Goal: Task Accomplishment & Management: Manage account settings

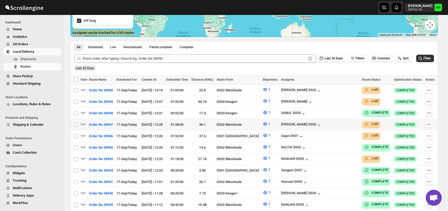
scroll to position [99, 0]
click at [83, 133] on icon "button" at bounding box center [82, 134] width 5 height 5
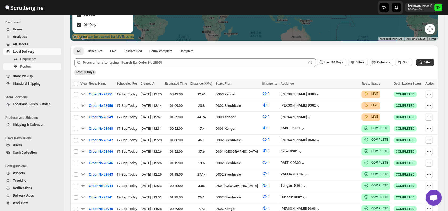
scroll to position [96, 0]
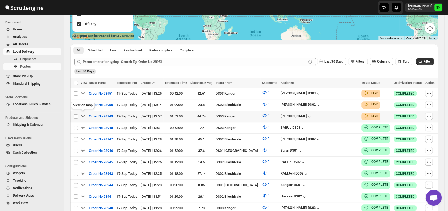
click at [82, 114] on icon "button" at bounding box center [82, 115] width 5 height 5
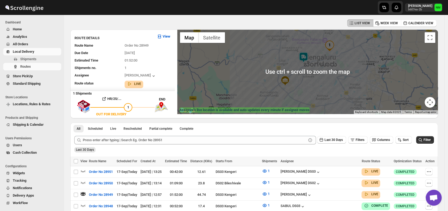
scroll to position [78, 0]
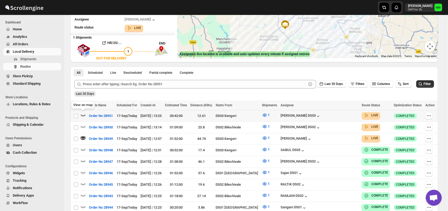
click at [82, 114] on icon "button" at bounding box center [82, 114] width 5 height 5
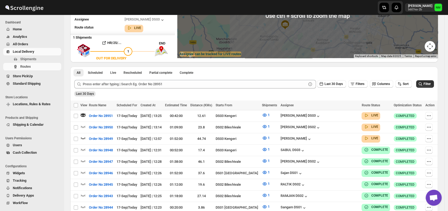
scroll to position [0, 0]
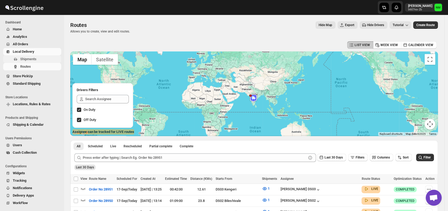
click at [27, 59] on span "Shipments" at bounding box center [28, 59] width 16 height 4
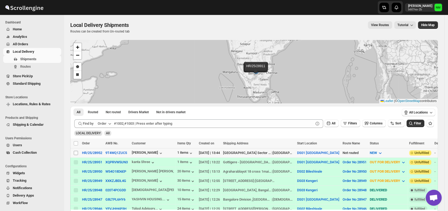
click at [74, 153] on input "Select shipment" at bounding box center [76, 153] width 4 height 4
checkbox input "true"
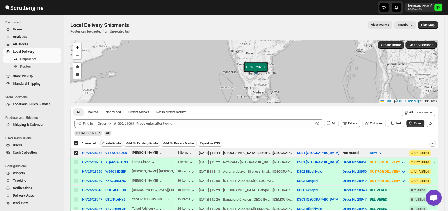
click at [108, 144] on span "Create Route" at bounding box center [112, 143] width 18 height 4
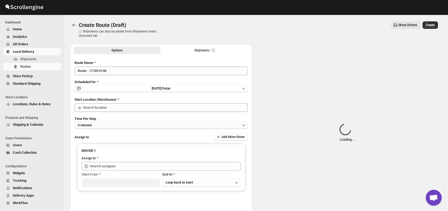
type input "DS01 [GEOGRAPHIC_DATA]"
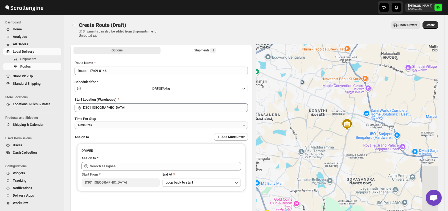
click at [117, 125] on button "4 minutes" at bounding box center [161, 124] width 173 height 7
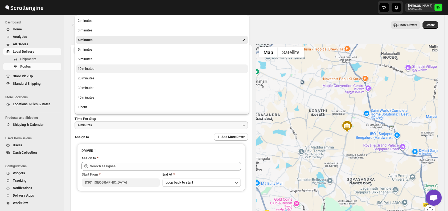
click at [89, 67] on div "10 minutes" at bounding box center [86, 68] width 17 height 5
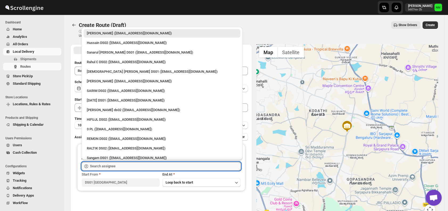
click at [129, 170] on input "text" at bounding box center [165, 166] width 151 height 9
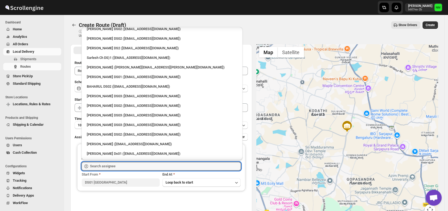
scroll to position [166, 0]
click at [111, 59] on div "Sarlesh Ch DS)1 ([EMAIL_ADDRESS][DOMAIN_NAME])" at bounding box center [162, 58] width 150 height 5
type input "Sarlesh Ch DS)1 ([EMAIL_ADDRESS][DOMAIN_NAME])"
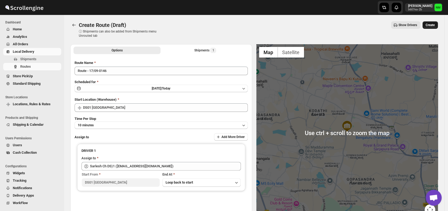
click at [434, 26] on span "Create" at bounding box center [430, 25] width 9 height 4
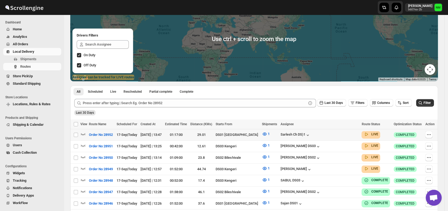
scroll to position [59, 0]
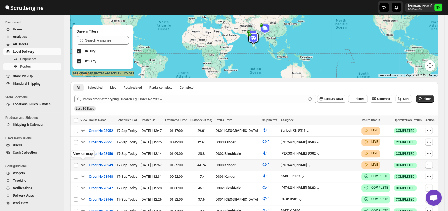
click at [83, 162] on icon "button" at bounding box center [82, 164] width 5 height 5
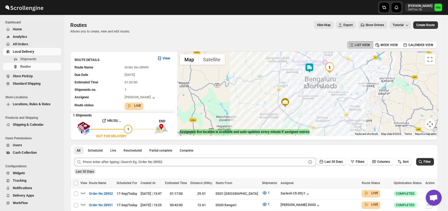
scroll to position [0, 0]
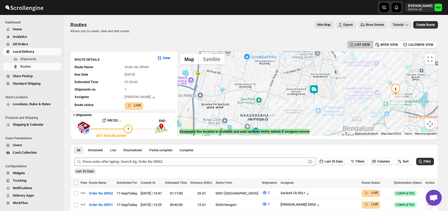
click at [317, 88] on img at bounding box center [314, 89] width 11 height 11
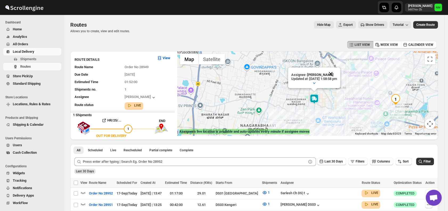
click at [337, 74] on button "Close" at bounding box center [330, 73] width 13 height 13
click at [37, 58] on span "Shipments" at bounding box center [40, 58] width 40 height 5
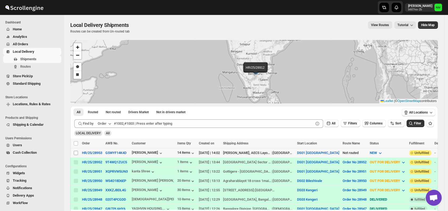
click at [76, 152] on input "Select shipment" at bounding box center [76, 153] width 4 height 4
checkbox input "true"
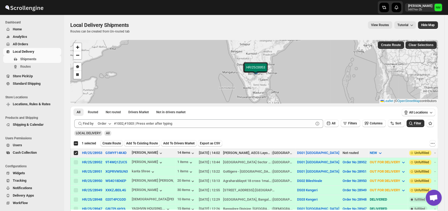
click at [111, 143] on span "Create Route" at bounding box center [112, 143] width 18 height 4
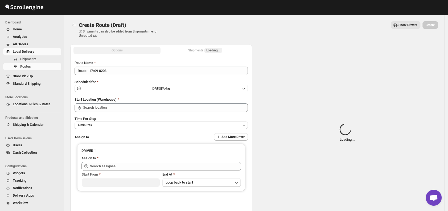
type input "DS01 [GEOGRAPHIC_DATA]"
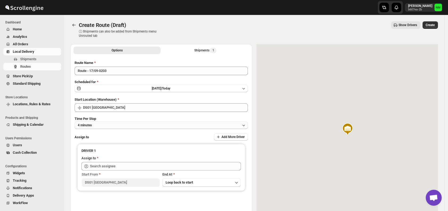
click at [116, 123] on button "4 minutes" at bounding box center [161, 124] width 173 height 7
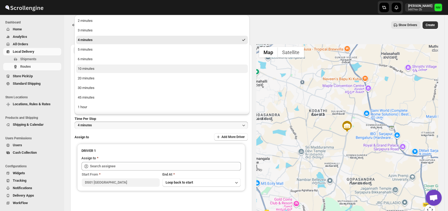
click at [99, 69] on button "10 minutes" at bounding box center [162, 68] width 172 height 9
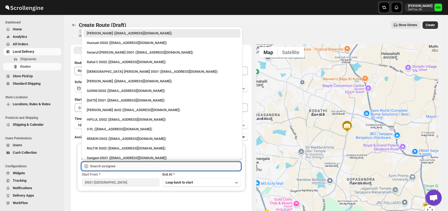
click at [123, 165] on input "text" at bounding box center [165, 166] width 151 height 9
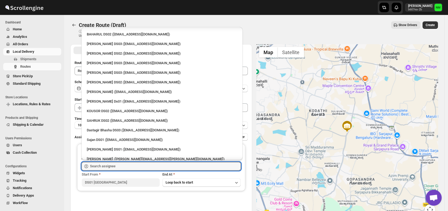
scroll to position [219, 0]
click at [113, 101] on div "[PERSON_NAME] Ds01 ([EMAIL_ADDRESS][DOMAIN_NAME])" at bounding box center [162, 101] width 150 height 5
type input "[PERSON_NAME] Ds01 ([EMAIL_ADDRESS][DOMAIN_NAME])"
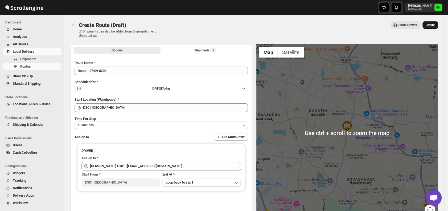
click at [432, 25] on span "Create" at bounding box center [430, 25] width 9 height 4
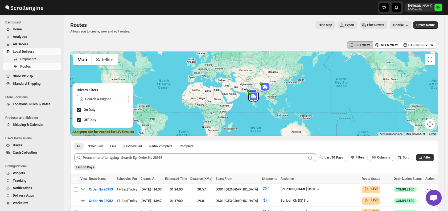
click at [24, 60] on span "Shipments" at bounding box center [28, 59] width 16 height 4
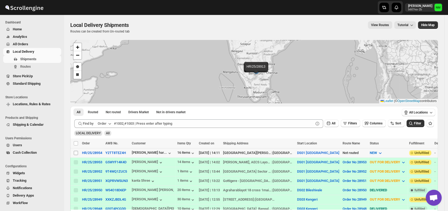
click at [75, 151] on input "Select shipment" at bounding box center [76, 153] width 4 height 4
checkbox input "true"
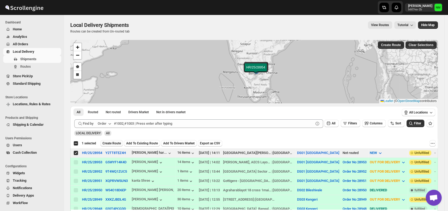
click at [114, 145] on span "Create Route" at bounding box center [112, 143] width 18 height 4
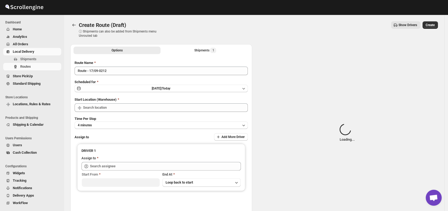
type input "DS01 [GEOGRAPHIC_DATA]"
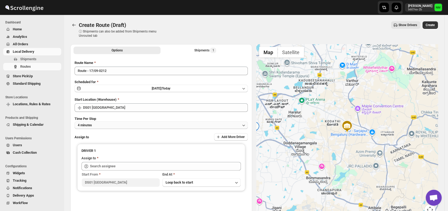
click at [122, 121] on button "4 minutes" at bounding box center [161, 124] width 173 height 7
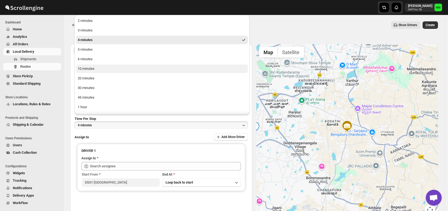
click at [96, 70] on button "10 minutes" at bounding box center [162, 68] width 172 height 9
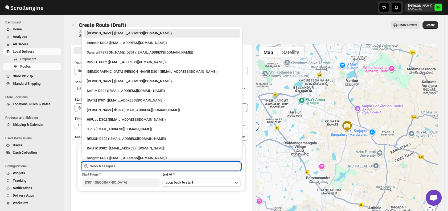
click at [117, 163] on input "text" at bounding box center [165, 166] width 151 height 9
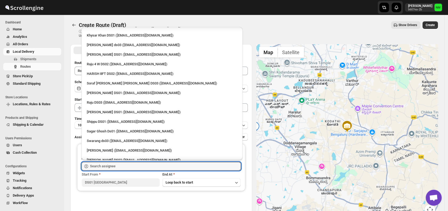
scroll to position [474, 0]
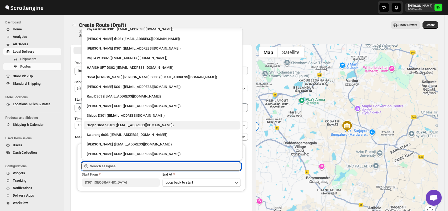
click at [112, 126] on div "Sagar Ghosh Ds01 (nenages934@ekuali.com)" at bounding box center [162, 124] width 150 height 5
type input "Sagar Ghosh Ds01 (nenages934@ekuali.com)"
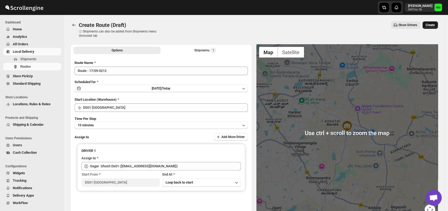
click at [432, 24] on span "Create" at bounding box center [430, 25] width 9 height 4
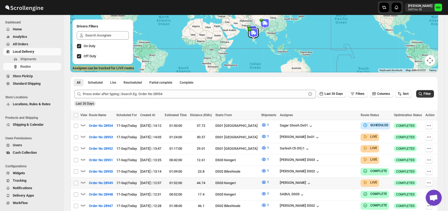
scroll to position [85, 0]
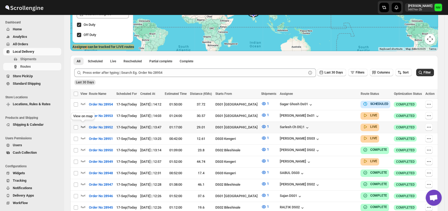
click at [83, 124] on icon "button" at bounding box center [82, 126] width 5 height 5
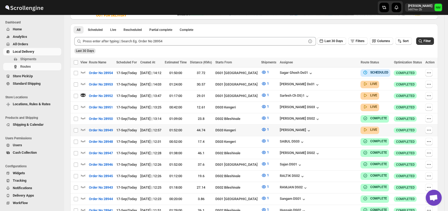
scroll to position [123, 0]
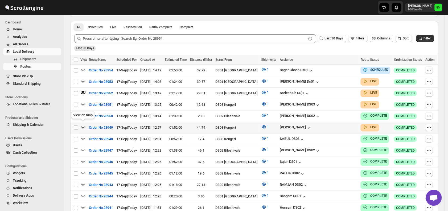
click at [84, 126] on icon "button" at bounding box center [82, 126] width 5 height 5
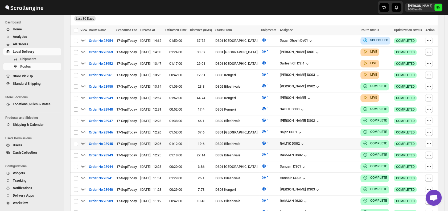
scroll to position [149, 0]
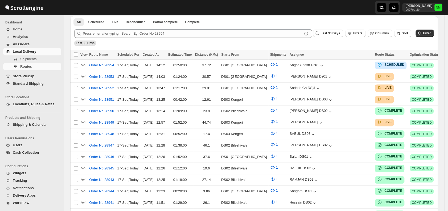
scroll to position [149, 0]
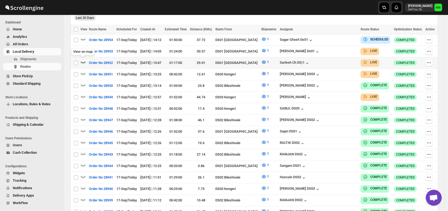
click at [84, 61] on icon "button" at bounding box center [82, 61] width 5 height 5
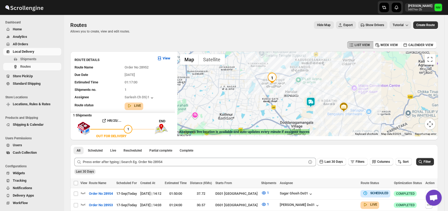
click at [310, 107] on img at bounding box center [310, 102] width 11 height 11
click at [334, 77] on button "Close" at bounding box center [327, 77] width 13 height 13
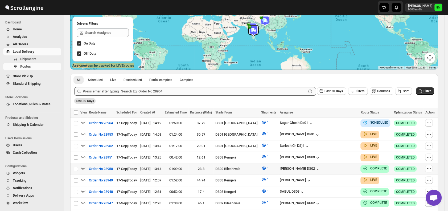
scroll to position [91, 0]
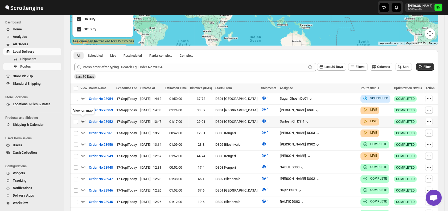
click at [84, 120] on icon "button" at bounding box center [82, 120] width 5 height 5
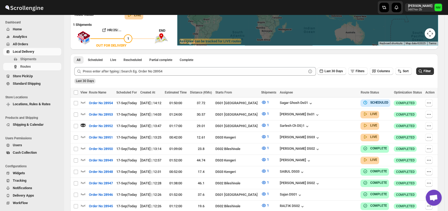
scroll to position [0, 0]
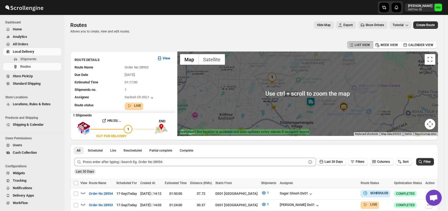
click at [310, 100] on img at bounding box center [310, 102] width 11 height 11
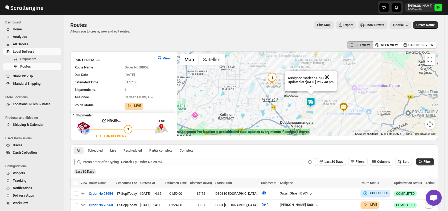
click at [334, 76] on button "Close" at bounding box center [327, 77] width 13 height 13
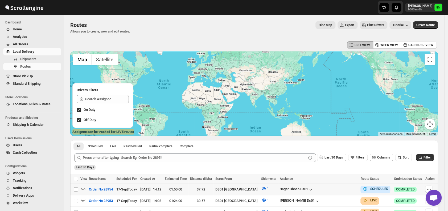
scroll to position [49, 0]
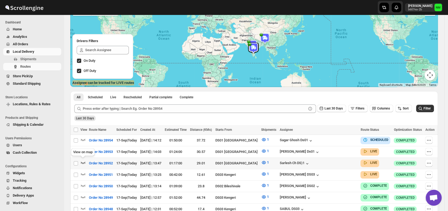
click at [84, 161] on icon "button" at bounding box center [82, 162] width 5 height 5
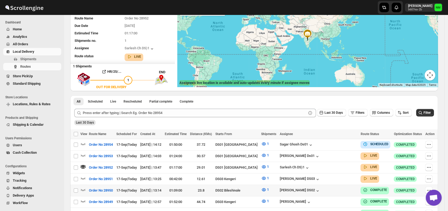
scroll to position [0, 0]
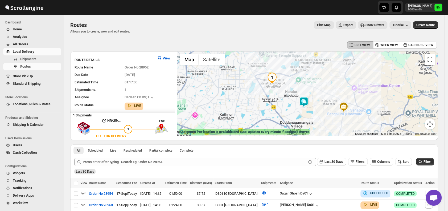
click at [302, 105] on img at bounding box center [304, 102] width 11 height 11
click at [326, 76] on button "Close" at bounding box center [320, 76] width 13 height 13
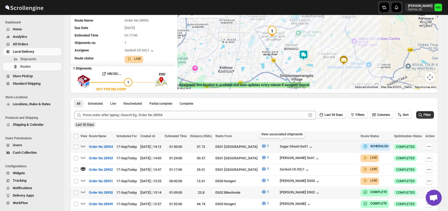
scroll to position [63, 0]
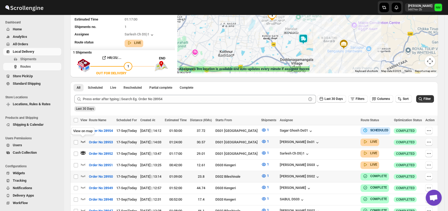
click at [85, 140] on icon "button" at bounding box center [82, 141] width 5 height 5
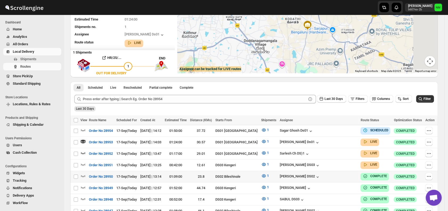
scroll to position [0, 0]
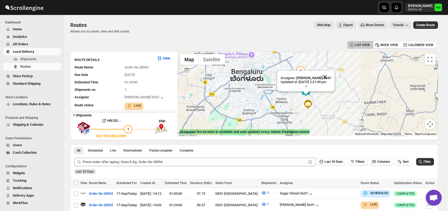
click at [332, 75] on button "Close" at bounding box center [325, 77] width 13 height 13
click at [29, 58] on span "Shipments" at bounding box center [28, 59] width 16 height 4
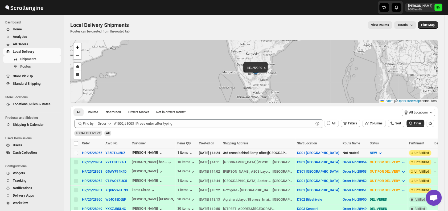
click at [75, 151] on input "Select shipment" at bounding box center [76, 153] width 4 height 4
checkbox input "true"
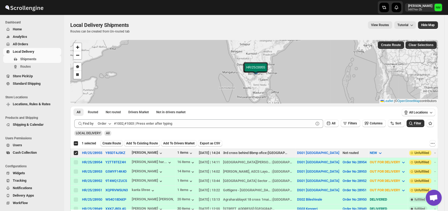
click at [106, 142] on span "Create Route" at bounding box center [112, 143] width 18 height 4
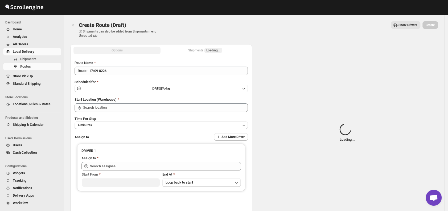
type input "DS01 [GEOGRAPHIC_DATA]"
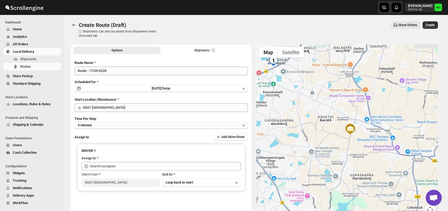
click at [118, 123] on button "4 minutes" at bounding box center [161, 124] width 173 height 7
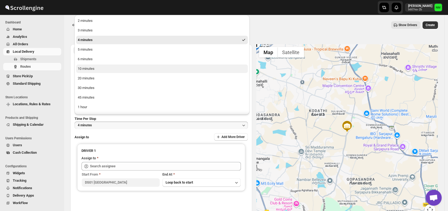
click at [98, 70] on button "10 minutes" at bounding box center [162, 68] width 172 height 9
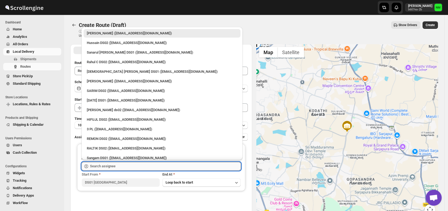
click at [112, 165] on input "text" at bounding box center [165, 166] width 151 height 9
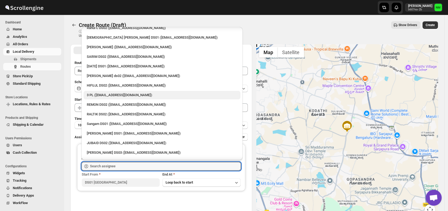
click at [113, 128] on div "Sangam DS01 (relov34542@lassora.com)" at bounding box center [162, 124] width 157 height 9
type input "Sangam DS01 (relov34542@lassora.com)"
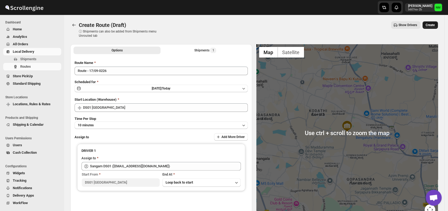
click at [431, 26] on span "Create" at bounding box center [430, 25] width 9 height 4
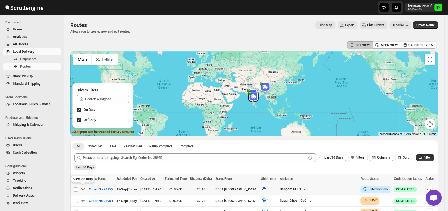
click at [85, 187] on icon "button" at bounding box center [82, 188] width 5 height 5
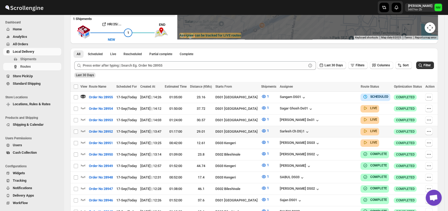
scroll to position [97, 0]
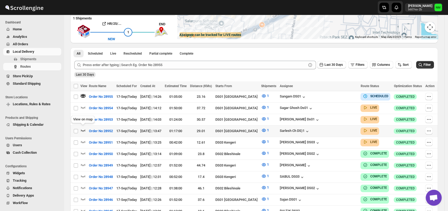
click at [83, 128] on icon "button" at bounding box center [82, 130] width 5 height 5
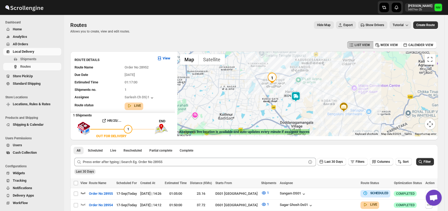
click at [300, 97] on img at bounding box center [296, 96] width 11 height 11
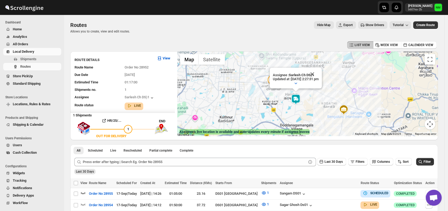
drag, startPoint x: 324, startPoint y: 72, endPoint x: 303, endPoint y: 108, distance: 41.7
click at [303, 108] on div "Assignee : Sarlesh Ch DS)1 Updated at : 17/9/2025, 2:27:31 pm Duty mode Enabled…" at bounding box center [307, 93] width 261 height 84
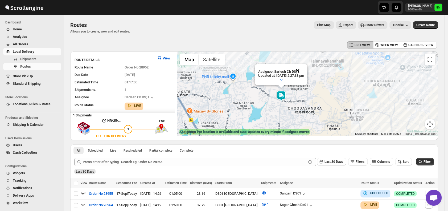
click at [304, 69] on button "Close" at bounding box center [297, 70] width 13 height 13
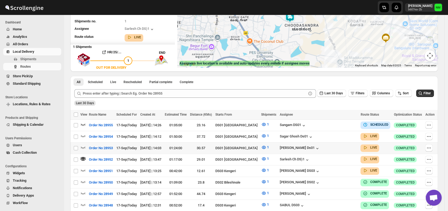
scroll to position [69, 0]
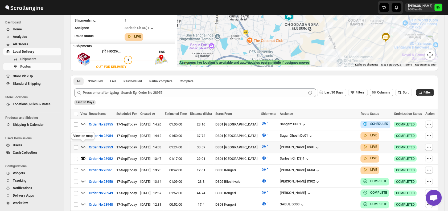
click at [81, 145] on icon "button" at bounding box center [82, 146] width 5 height 5
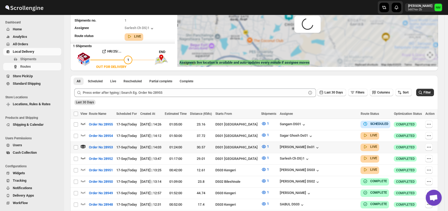
scroll to position [0, 0]
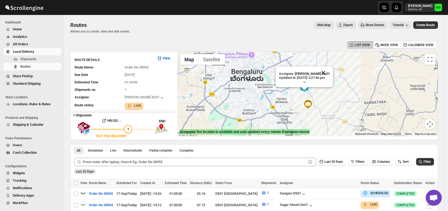
click at [330, 70] on button "Close" at bounding box center [323, 72] width 13 height 13
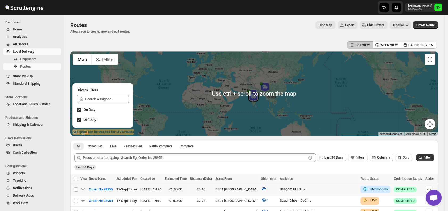
scroll to position [66, 0]
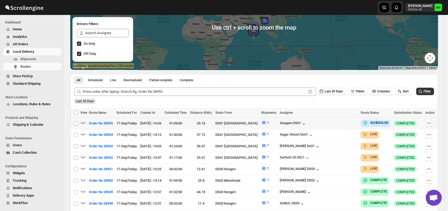
click at [431, 125] on icon "button" at bounding box center [428, 122] width 5 height 5
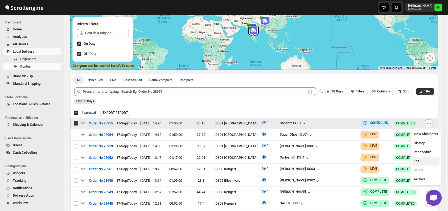
click at [417, 160] on span "Edit" at bounding box center [417, 161] width 6 height 4
checkbox input "false"
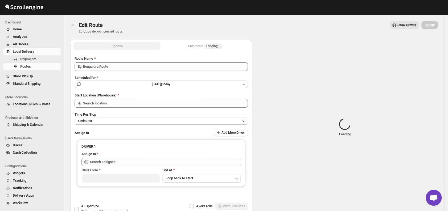
type input "Order No 28955"
type input "DS01 [GEOGRAPHIC_DATA]"
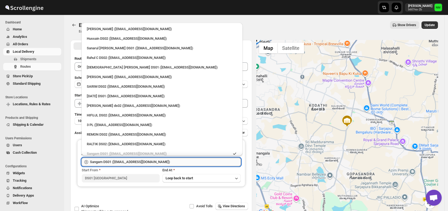
click at [175, 159] on input "Sangam DS01 (relov34542@lassora.com)" at bounding box center [165, 162] width 151 height 9
click at [130, 126] on div "3 PL ([EMAIL_ADDRESS][DOMAIN_NAME])" at bounding box center [162, 124] width 150 height 5
type input "3 PL ([EMAIL_ADDRESS][DOMAIN_NAME])"
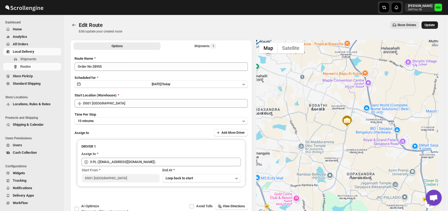
click at [432, 26] on span "Update" at bounding box center [430, 25] width 10 height 4
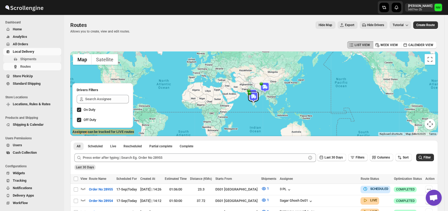
click at [31, 56] on button "Shipments" at bounding box center [32, 58] width 58 height 7
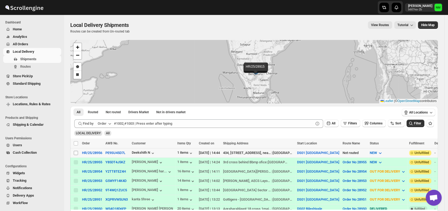
click at [75, 152] on input "Select shipment" at bounding box center [76, 153] width 4 height 4
checkbox input "true"
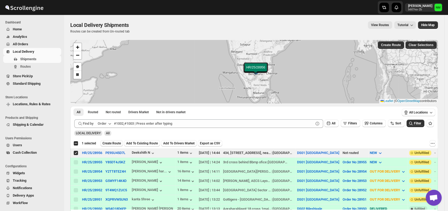
click at [108, 145] on button "Create Route" at bounding box center [111, 143] width 23 height 6
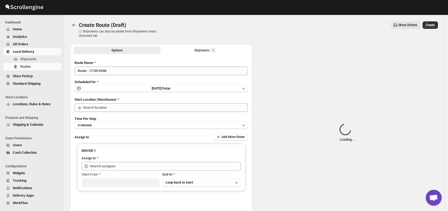
type input "DS01 [GEOGRAPHIC_DATA]"
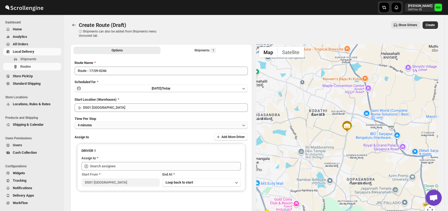
click at [124, 124] on button "4 minutes" at bounding box center [161, 124] width 173 height 7
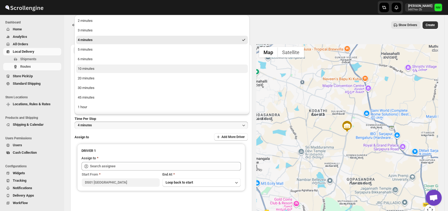
click at [90, 68] on div "10 minutes" at bounding box center [86, 68] width 17 height 5
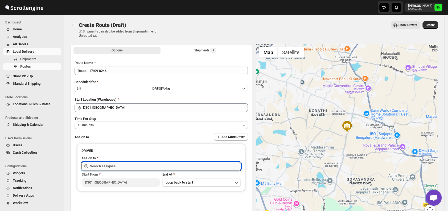
click at [110, 166] on input "text" at bounding box center [165, 166] width 151 height 9
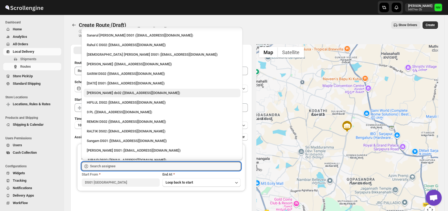
scroll to position [18, 0]
click at [106, 135] on li "Sangam DS01 ([EMAIL_ADDRESS][DOMAIN_NAME])" at bounding box center [161, 140] width 161 height 10
type input "Sangam DS01 ([EMAIL_ADDRESS][DOMAIN_NAME])"
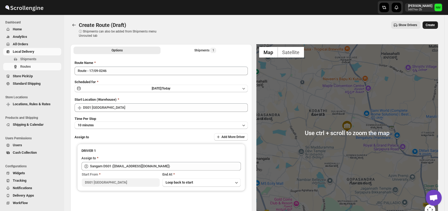
click at [433, 27] on button "Create" at bounding box center [430, 24] width 15 height 7
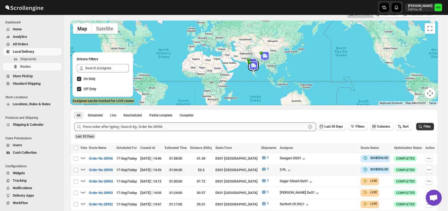
scroll to position [64, 0]
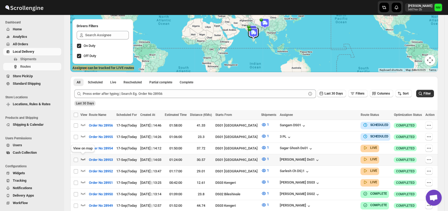
click at [82, 157] on icon "button" at bounding box center [82, 158] width 5 height 5
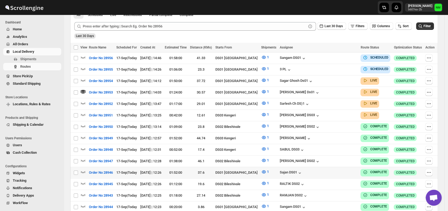
scroll to position [141, 0]
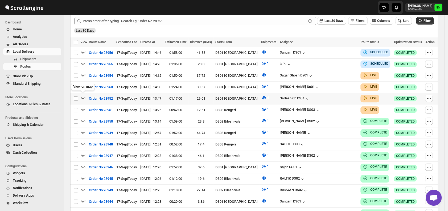
click at [82, 95] on icon "button" at bounding box center [82, 97] width 5 height 5
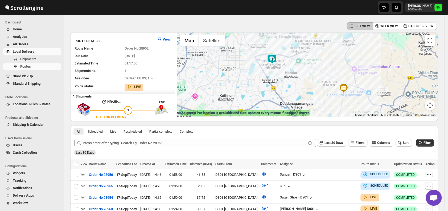
scroll to position [0, 0]
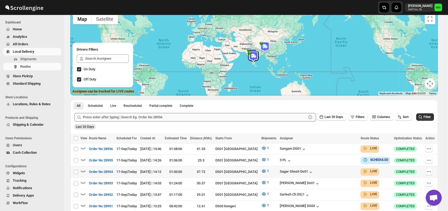
scroll to position [61, 0]
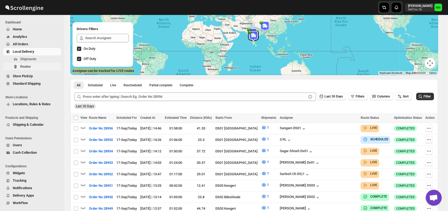
click at [41, 63] on button "Routes" at bounding box center [32, 66] width 58 height 7
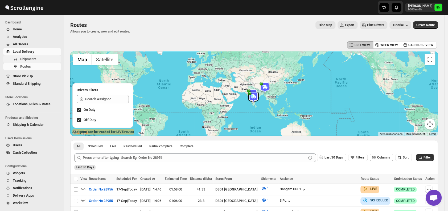
click at [22, 59] on span "Shipments" at bounding box center [28, 59] width 16 height 4
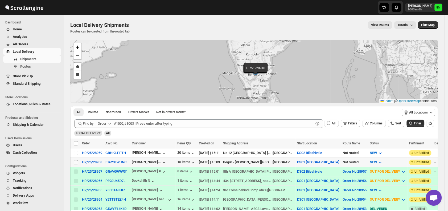
click at [76, 160] on input "Select shipment" at bounding box center [76, 162] width 4 height 4
checkbox input "true"
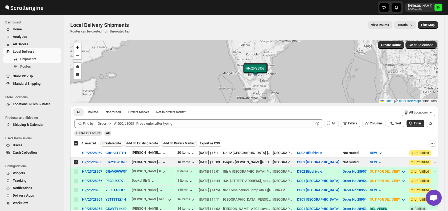
click at [116, 144] on span "Create Route" at bounding box center [112, 143] width 18 height 4
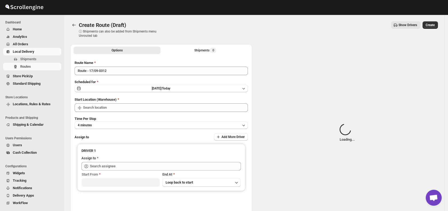
type input "DS01 [GEOGRAPHIC_DATA]"
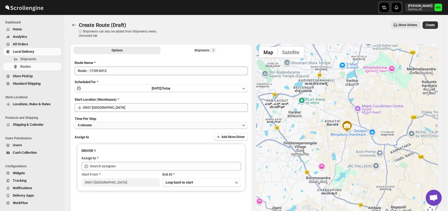
click at [118, 123] on button "4 minutes" at bounding box center [161, 124] width 173 height 7
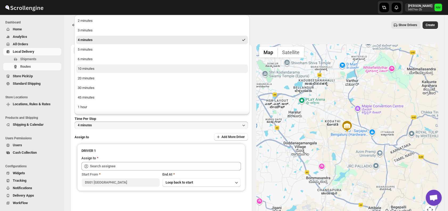
click at [96, 69] on button "10 minutes" at bounding box center [162, 68] width 172 height 9
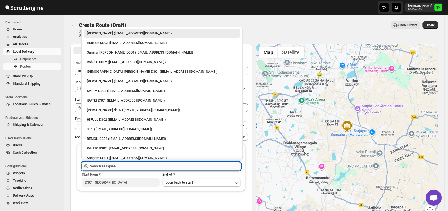
click at [125, 162] on input "text" at bounding box center [165, 166] width 151 height 9
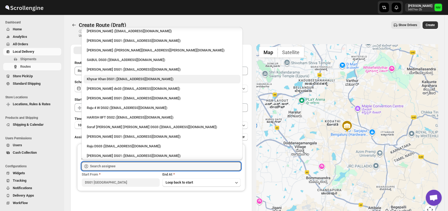
scroll to position [424, 0]
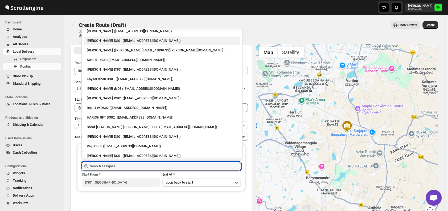
click at [98, 39] on div "Saharul DS01 (yedesam921@cavoyar.com)" at bounding box center [162, 40] width 150 height 5
type input "Saharul DS01 (yedesam921@cavoyar.com)"
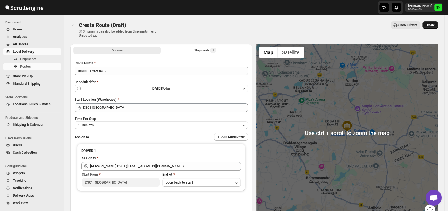
click at [435, 23] on span "Create" at bounding box center [430, 25] width 9 height 4
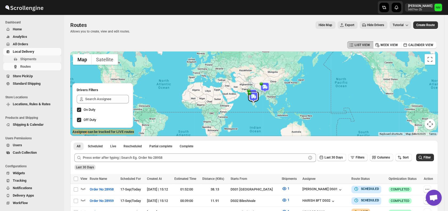
click at [36, 60] on span "Shipments" at bounding box center [28, 59] width 16 height 4
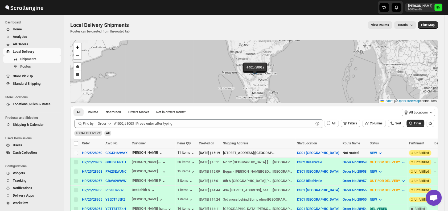
click at [75, 151] on input "Select shipment" at bounding box center [76, 153] width 4 height 4
checkbox input "true"
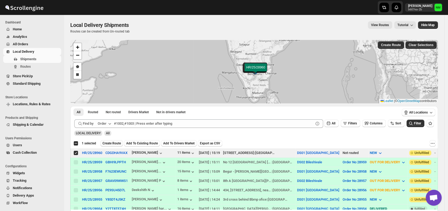
click at [114, 143] on span "Create Route" at bounding box center [112, 143] width 18 height 4
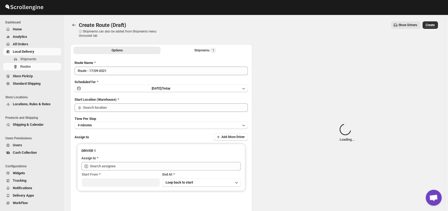
type input "DS01 [GEOGRAPHIC_DATA]"
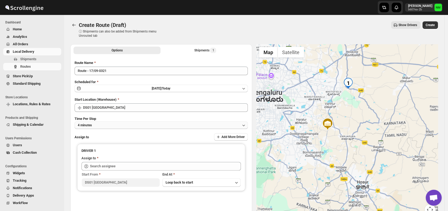
click at [139, 123] on button "4 minutes" at bounding box center [161, 124] width 173 height 7
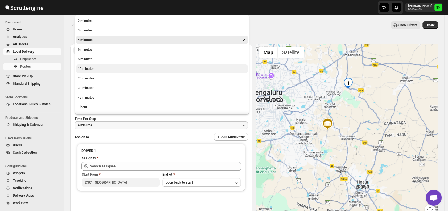
click at [89, 67] on div "10 minutes" at bounding box center [86, 68] width 17 height 5
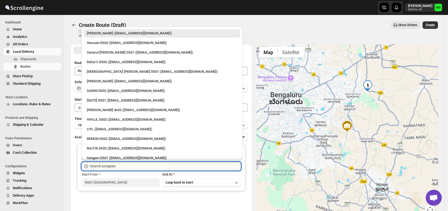
click at [127, 163] on input "text" at bounding box center [165, 166] width 151 height 9
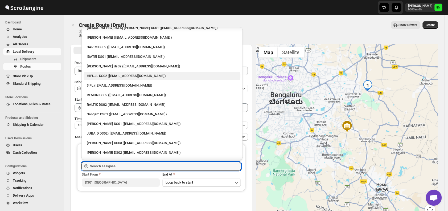
scroll to position [44, 0]
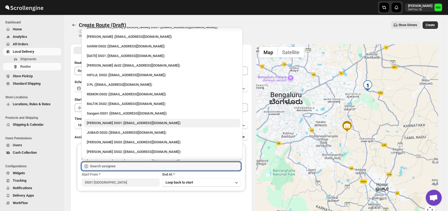
click at [115, 121] on div "Jahir Hussain DS01 (pegaya8076@excederm.com)" at bounding box center [162, 122] width 150 height 5
type input "Jahir Hussain DS01 (pegaya8076@excederm.com)"
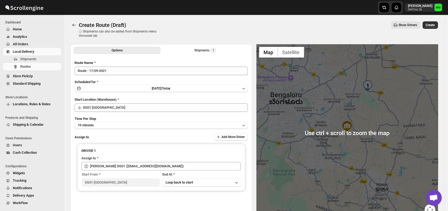
click at [428, 29] on div "Create Route (Draft) ⓘ Shipments can also be added from Shipments menu Unrouted…" at bounding box center [254, 29] width 368 height 17
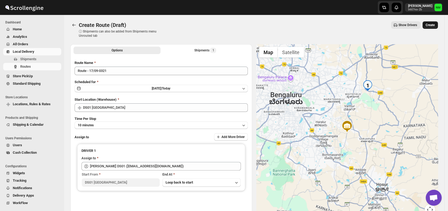
click at [430, 26] on span "Create" at bounding box center [430, 25] width 9 height 4
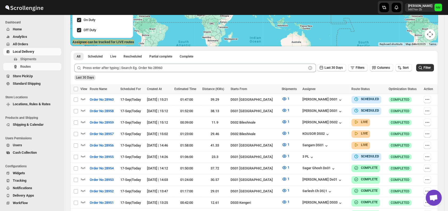
scroll to position [91, 0]
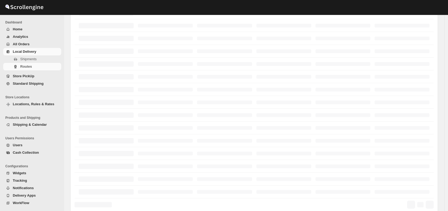
scroll to position [91, 0]
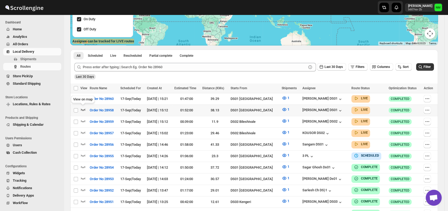
click at [84, 109] on icon "button" at bounding box center [82, 109] width 5 height 5
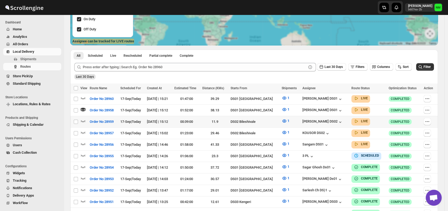
scroll to position [0, 0]
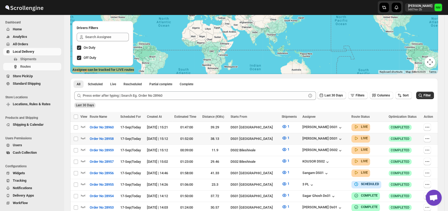
scroll to position [66, 0]
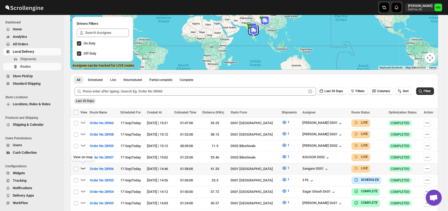
click at [84, 167] on icon "button" at bounding box center [83, 168] width 5 height 2
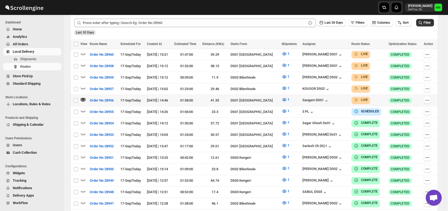
scroll to position [140, 0]
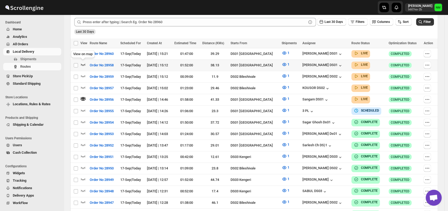
click at [80, 65] on icon "button" at bounding box center [82, 64] width 5 height 5
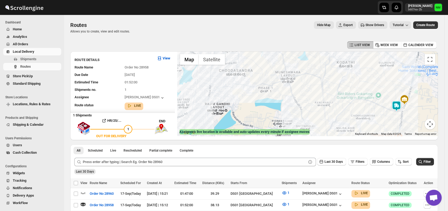
click at [399, 105] on img at bounding box center [396, 106] width 11 height 11
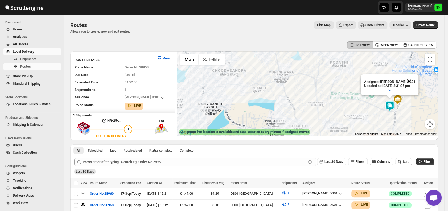
click at [415, 78] on button "Close" at bounding box center [409, 80] width 13 height 13
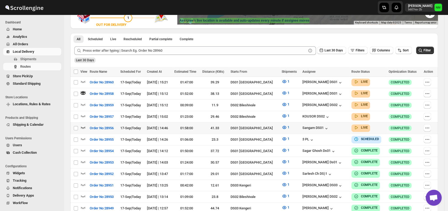
scroll to position [112, 0]
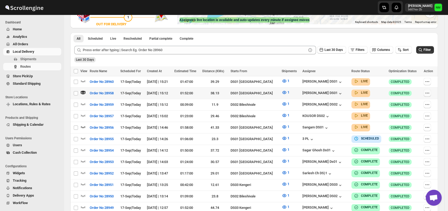
click at [430, 93] on icon "button" at bounding box center [427, 92] width 5 height 5
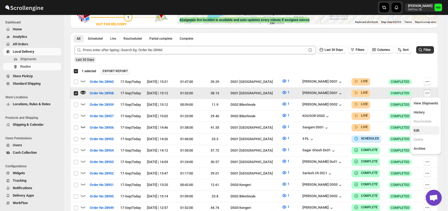
click at [424, 132] on span "Edit" at bounding box center [426, 130] width 24 height 5
checkbox input "false"
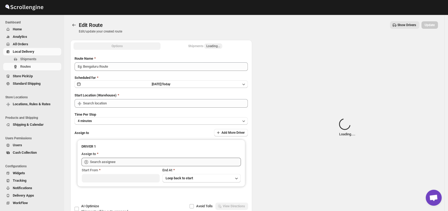
type input "Order No 28958"
type input "DS01 [GEOGRAPHIC_DATA]"
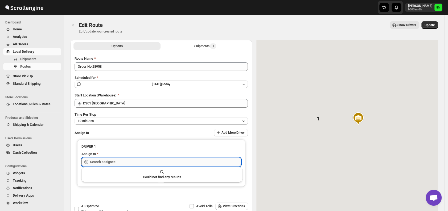
click at [184, 160] on input "text" at bounding box center [165, 162] width 151 height 9
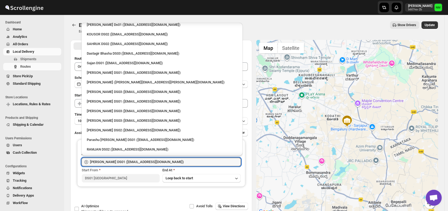
scroll to position [292, 0]
click at [111, 73] on div "[PERSON_NAME] DS01 ([EMAIL_ADDRESS][DOMAIN_NAME])" at bounding box center [162, 72] width 150 height 5
type input "[PERSON_NAME] DS01 ([EMAIL_ADDRESS][DOMAIN_NAME])"
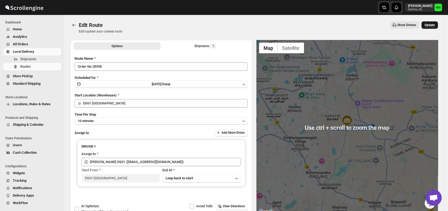
click at [432, 23] on span "Update" at bounding box center [430, 25] width 10 height 4
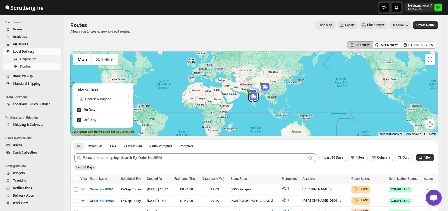
click at [39, 58] on span "Shipments" at bounding box center [40, 58] width 40 height 5
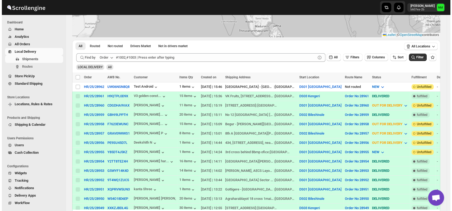
scroll to position [67, 0]
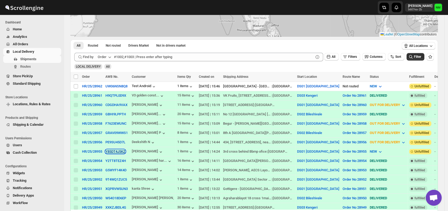
click at [112, 150] on button "Y85DT4J5KZ" at bounding box center [115, 151] width 20 height 4
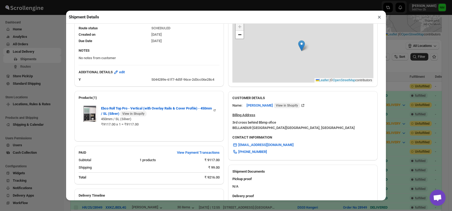
scroll to position [158, 0]
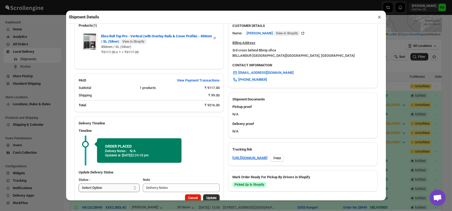
click at [124, 187] on select "Select Option PICKED UP OUT FOR DELIVERY RESCHEDULE DELIVERED CANCELLED" at bounding box center [109, 187] width 61 height 9
select select "PICKED_UP"
click at [79, 184] on select "Select Option PICKED UP OUT FOR DELIVERY RESCHEDULE DELIVERED CANCELLED" at bounding box center [109, 187] width 61 height 9
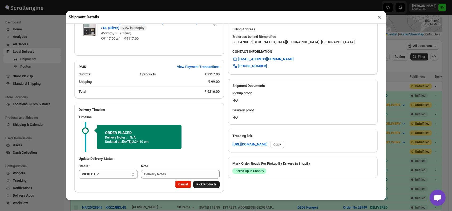
click at [197, 185] on span "Pick Products" at bounding box center [206, 184] width 20 height 4
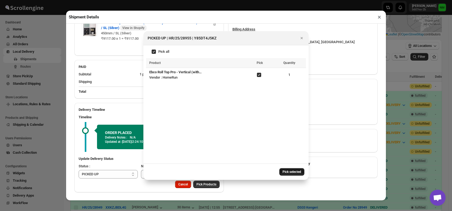
click at [284, 170] on span "Pick selected" at bounding box center [291, 172] width 19 height 4
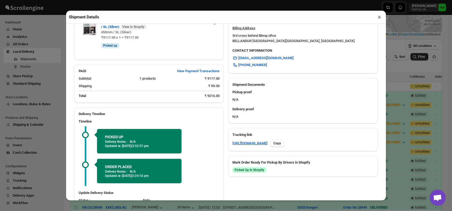
scroll to position [207, 0]
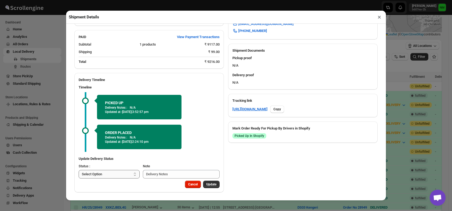
click at [120, 171] on select "Select Option PICKED UP OUT FOR DELIVERY RESCHEDULE DELIVERED CANCELLED" at bounding box center [109, 174] width 61 height 9
select select "OUT_FOR_DELIVERY"
click at [79, 170] on select "Select Option PICKED UP OUT FOR DELIVERY RESCHEDULE DELIVERED CANCELLED" at bounding box center [109, 174] width 61 height 9
click at [214, 182] on button "Update" at bounding box center [211, 184] width 17 height 7
select select
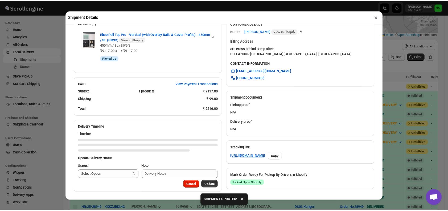
scroll to position [161, 0]
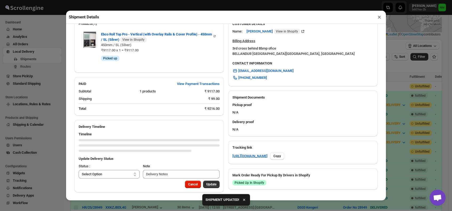
click at [377, 19] on button "×" at bounding box center [379, 16] width 8 height 7
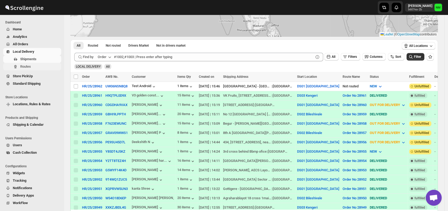
click at [26, 66] on span "Routes" at bounding box center [25, 66] width 11 height 4
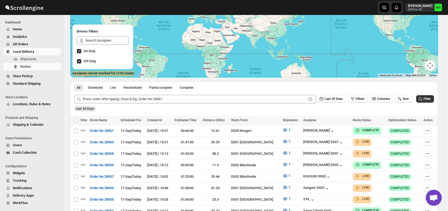
scroll to position [59, 0]
click at [85, 140] on icon "button" at bounding box center [83, 141] width 5 height 2
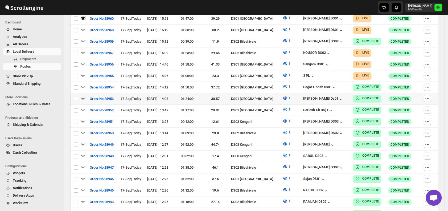
scroll to position [141, 0]
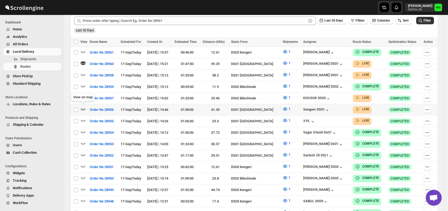
click at [83, 107] on icon "button" at bounding box center [82, 108] width 5 height 5
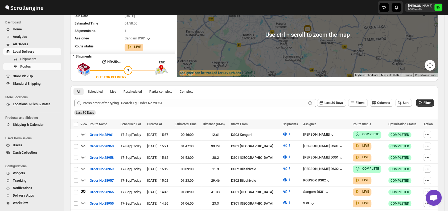
scroll to position [0, 0]
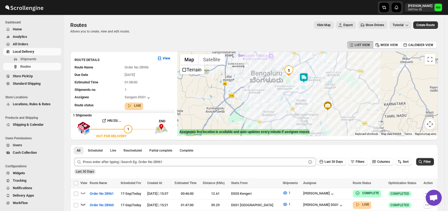
click at [307, 79] on img at bounding box center [304, 77] width 11 height 11
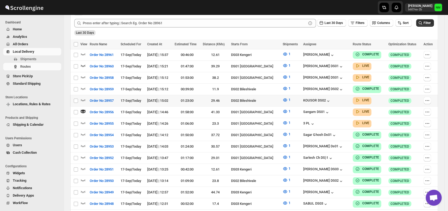
scroll to position [134, 0]
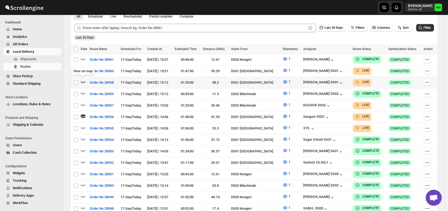
click at [84, 82] on icon "button" at bounding box center [82, 81] width 5 height 5
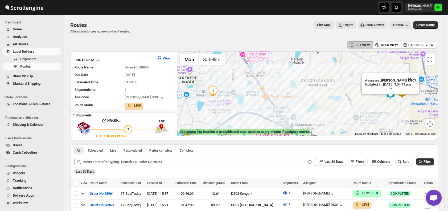
click at [416, 79] on button "Close" at bounding box center [409, 79] width 13 height 13
click at [43, 55] on link "Local Delivery" at bounding box center [32, 51] width 58 height 7
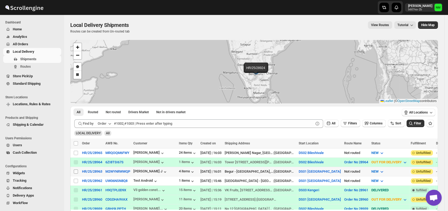
click at [75, 171] on input "Select shipment" at bounding box center [76, 171] width 4 height 4
checkbox input "true"
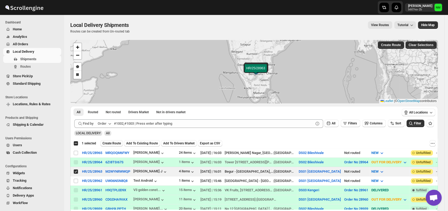
click at [106, 144] on span "Create Route" at bounding box center [112, 143] width 18 height 4
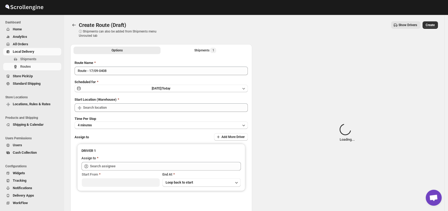
type input "DS01 [GEOGRAPHIC_DATA]"
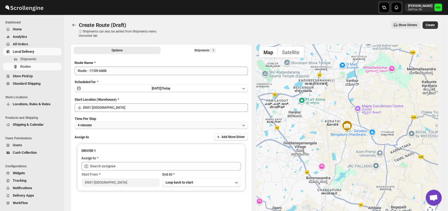
click at [122, 125] on button "4 minutes" at bounding box center [161, 124] width 173 height 7
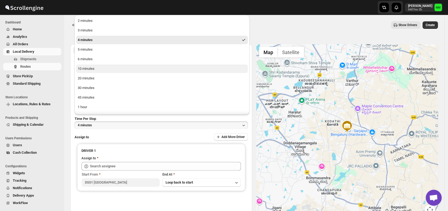
click at [96, 71] on button "10 minutes" at bounding box center [162, 68] width 172 height 9
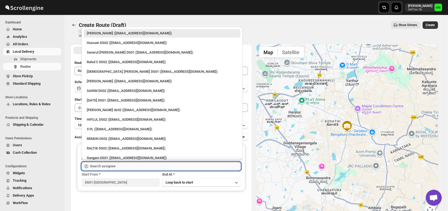
click at [112, 168] on input "text" at bounding box center [165, 166] width 151 height 9
click at [106, 126] on div "3 PL (hello@home-run.co)" at bounding box center [162, 128] width 150 height 5
type input "3 PL (hello@home-run.co)"
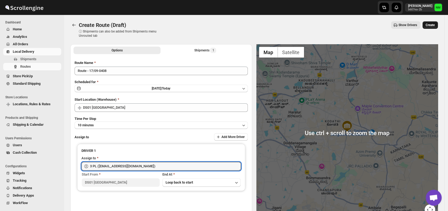
click at [435, 26] on span "Create" at bounding box center [430, 25] width 9 height 4
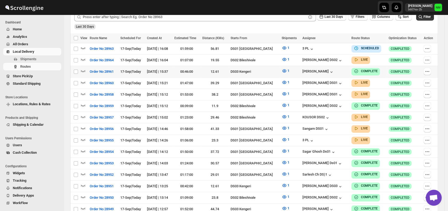
scroll to position [148, 0]
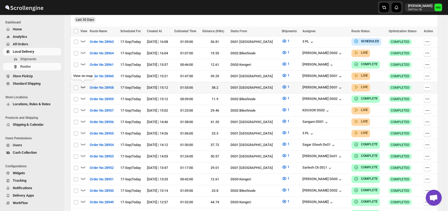
click at [85, 86] on icon "button" at bounding box center [83, 87] width 5 height 2
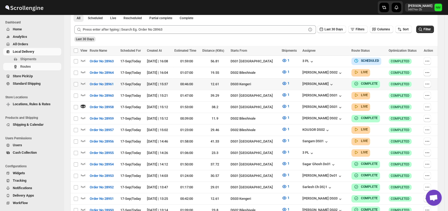
scroll to position [133, 0]
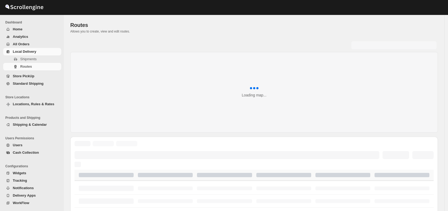
scroll to position [133, 0]
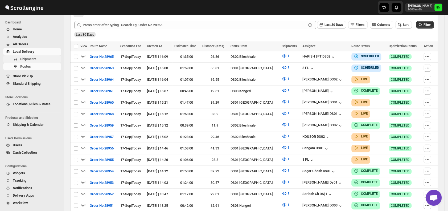
click at [28, 59] on span "Shipments" at bounding box center [28, 59] width 16 height 4
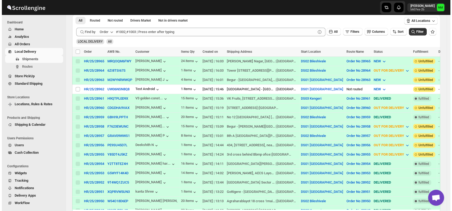
scroll to position [92, 0]
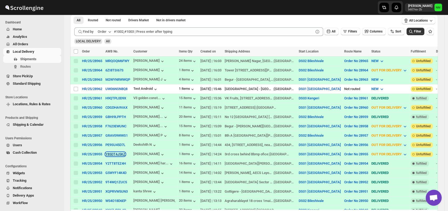
click at [112, 152] on button "Y85DT4J5KZ" at bounding box center [115, 154] width 20 height 4
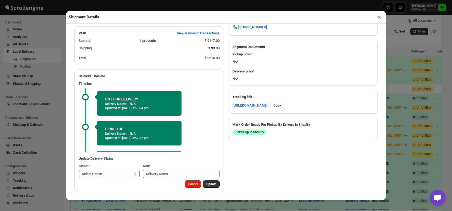
scroll to position [26, 0]
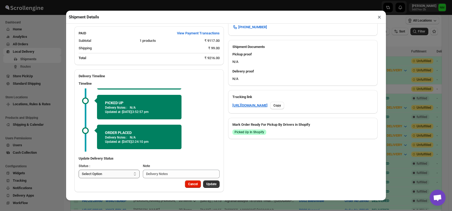
click at [107, 173] on select "Select Option PICKED UP OUT FOR DELIVERY RESCHEDULE DELIVERED CANCELLED" at bounding box center [109, 174] width 61 height 9
select select "DELIVERED"
click at [79, 170] on select "Select Option PICKED UP OUT FOR DELIVERY RESCHEDULE DELIVERED CANCELLED" at bounding box center [109, 174] width 61 height 9
click at [210, 181] on button "Update" at bounding box center [211, 183] width 17 height 7
select select
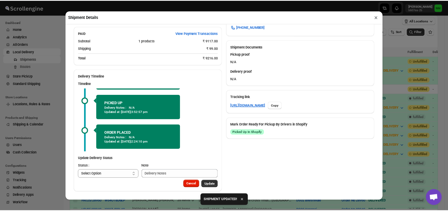
scroll to position [158, 0]
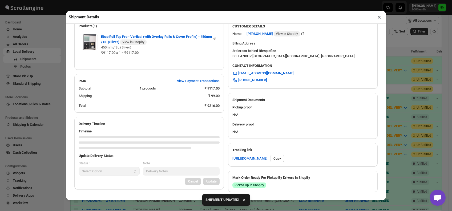
click at [378, 18] on button "×" at bounding box center [379, 16] width 8 height 7
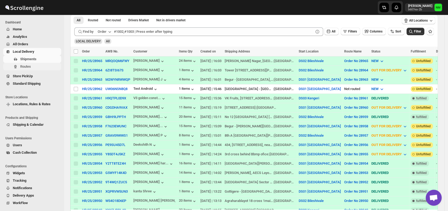
click at [23, 68] on span "Routes" at bounding box center [25, 66] width 11 height 4
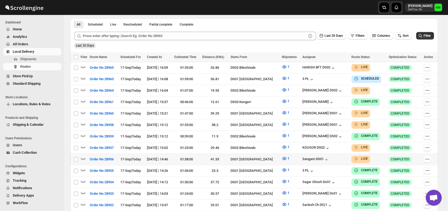
scroll to position [149, 0]
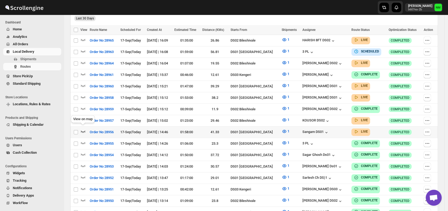
click at [81, 129] on icon "button" at bounding box center [82, 131] width 5 height 5
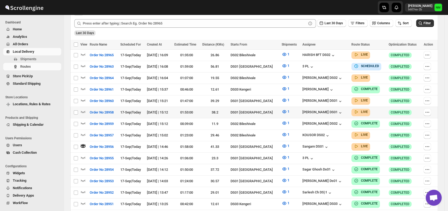
scroll to position [139, 0]
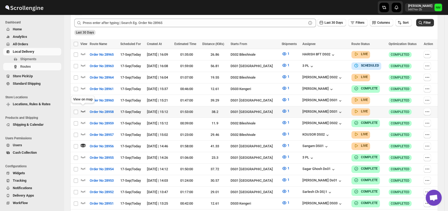
click at [82, 110] on icon "button" at bounding box center [83, 111] width 5 height 2
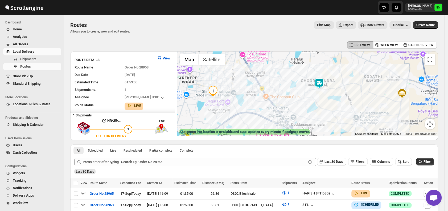
click at [320, 86] on img at bounding box center [319, 83] width 11 height 11
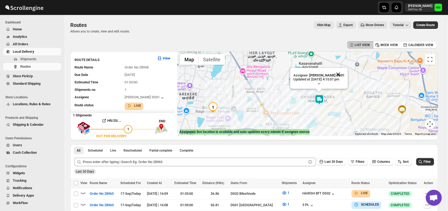
click at [342, 75] on button "Close" at bounding box center [338, 74] width 13 height 13
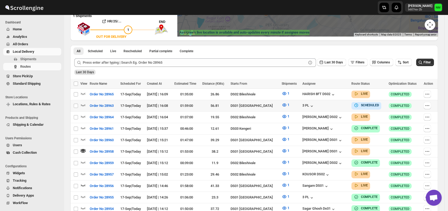
scroll to position [100, 0]
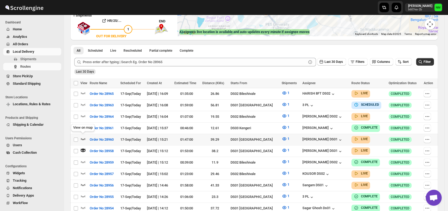
click at [85, 138] on icon "button" at bounding box center [82, 138] width 5 height 5
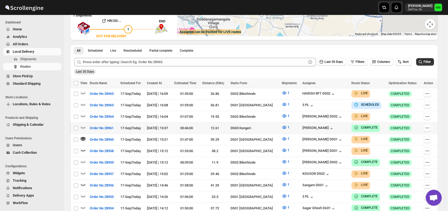
scroll to position [0, 0]
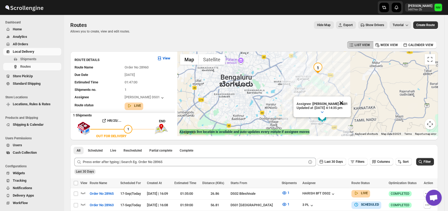
click at [346, 101] on button "Close" at bounding box center [341, 102] width 13 height 13
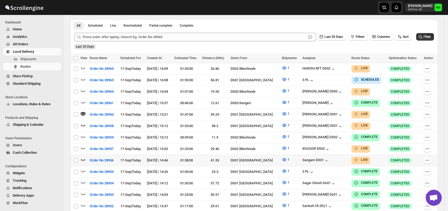
scroll to position [134, 0]
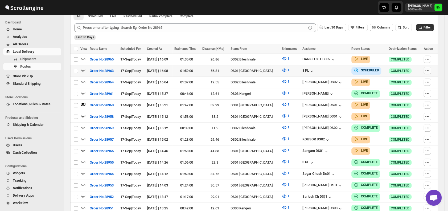
click at [430, 69] on icon "button" at bounding box center [427, 70] width 5 height 5
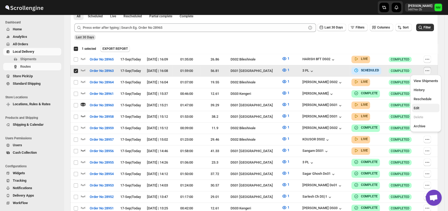
click at [420, 111] on button "Edit" at bounding box center [426, 108] width 28 height 9
checkbox input "false"
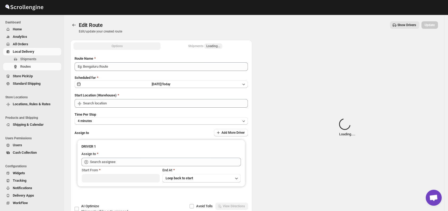
type input "Order No 28963"
type input "DS01 [GEOGRAPHIC_DATA]"
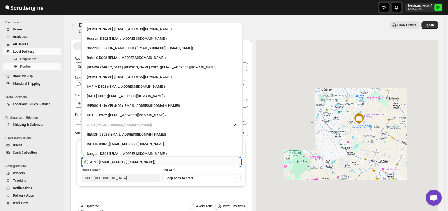
click at [150, 159] on input "3 PL (hello@home-run.co)" at bounding box center [165, 162] width 151 height 9
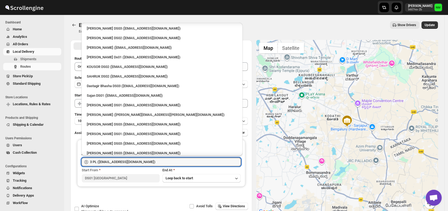
scroll to position [259, 0]
click at [104, 97] on div "Sajan DS01 (lofadat883@coderdir.com)" at bounding box center [162, 96] width 150 height 5
type input "Sajan DS01 (lofadat883@coderdir.com)"
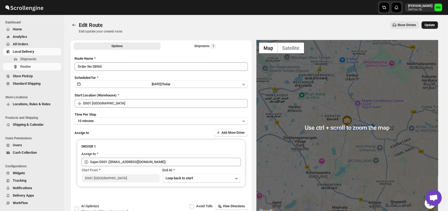
click at [429, 27] on span "Update" at bounding box center [430, 25] width 10 height 4
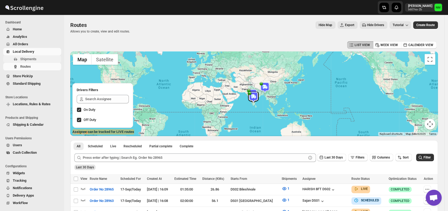
click at [35, 57] on span "Shipments" at bounding box center [28, 59] width 16 height 4
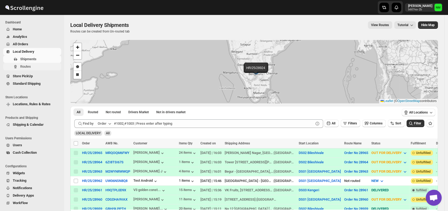
click at [28, 65] on span "Routes" at bounding box center [25, 66] width 11 height 4
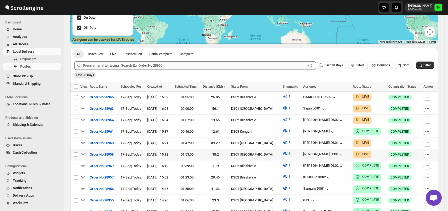
scroll to position [93, 0]
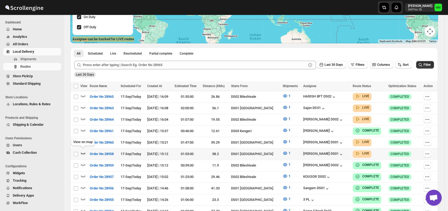
click at [84, 152] on icon "button" at bounding box center [82, 152] width 5 height 5
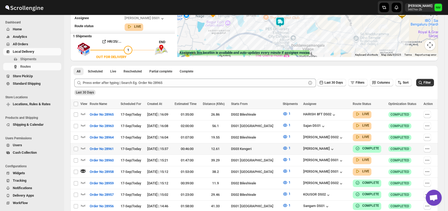
scroll to position [79, 0]
click at [84, 160] on icon "button" at bounding box center [82, 159] width 5 height 5
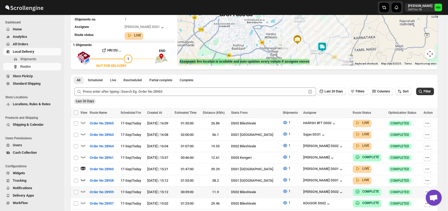
scroll to position [73, 0]
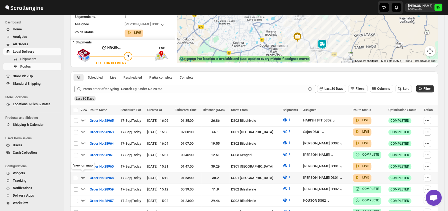
click at [84, 176] on icon "button" at bounding box center [83, 177] width 5 height 2
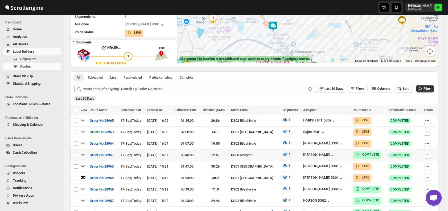
scroll to position [0, 0]
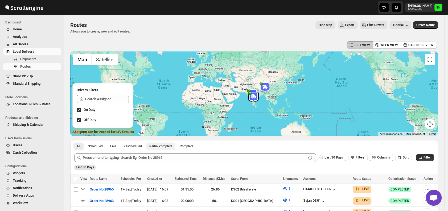
scroll to position [81, 0]
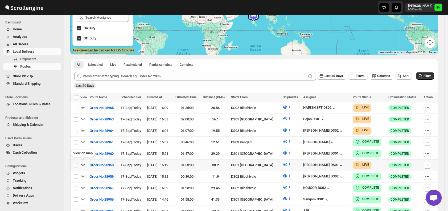
click at [83, 163] on icon "button" at bounding box center [83, 164] width 5 height 2
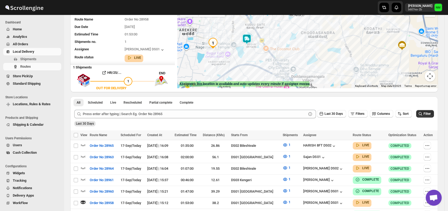
scroll to position [48, 0]
click at [84, 155] on icon "button" at bounding box center [82, 155] width 5 height 5
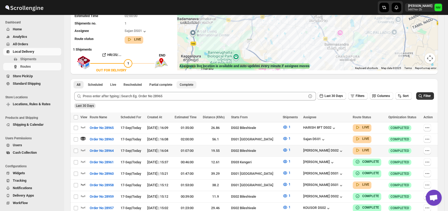
scroll to position [66, 0]
click at [83, 182] on icon "button" at bounding box center [82, 183] width 5 height 5
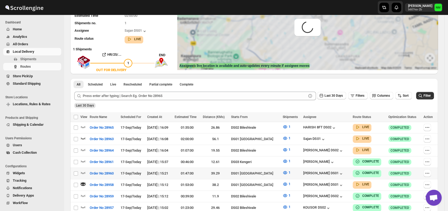
scroll to position [0, 0]
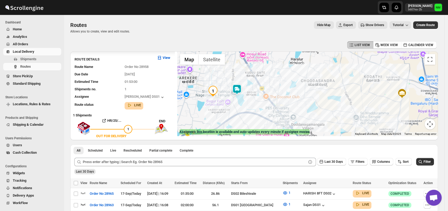
click at [241, 88] on img at bounding box center [237, 89] width 11 height 11
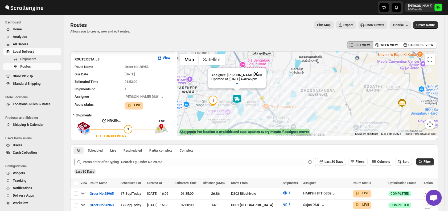
click at [261, 72] on button "Close" at bounding box center [256, 74] width 13 height 13
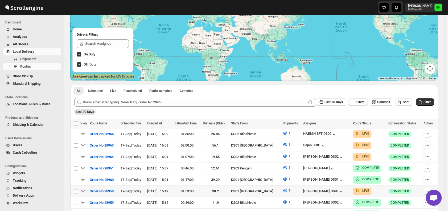
scroll to position [56, 0]
click at [81, 189] on icon "button" at bounding box center [83, 190] width 5 height 2
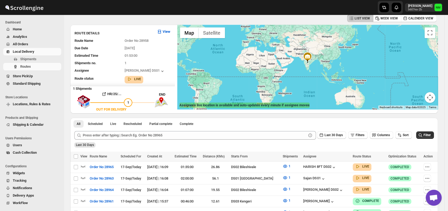
scroll to position [0, 0]
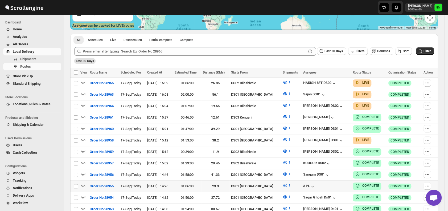
scroll to position [107, 0]
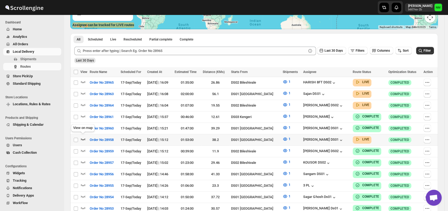
click at [85, 138] on icon "button" at bounding box center [83, 139] width 5 height 2
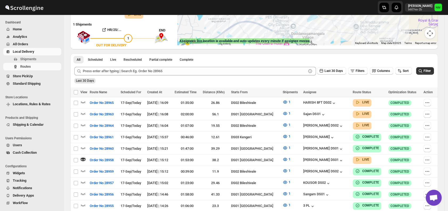
scroll to position [91, 0]
click at [85, 111] on icon "button" at bounding box center [82, 113] width 5 height 5
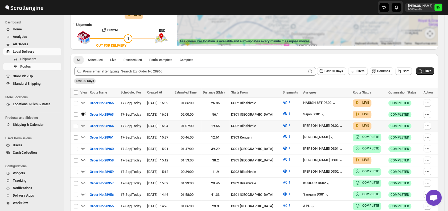
scroll to position [0, 0]
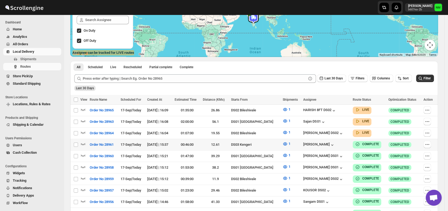
scroll to position [81, 0]
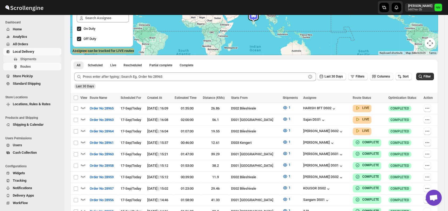
click at [34, 62] on button "Shipments" at bounding box center [32, 58] width 58 height 7
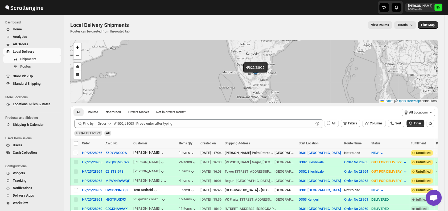
click at [76, 151] on input "Select shipment" at bounding box center [76, 153] width 4 height 4
checkbox input "true"
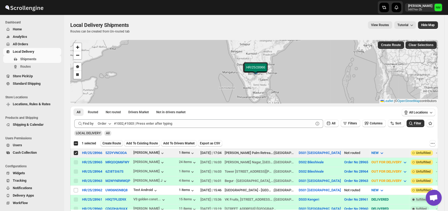
click at [108, 145] on span "Create Route" at bounding box center [112, 143] width 18 height 4
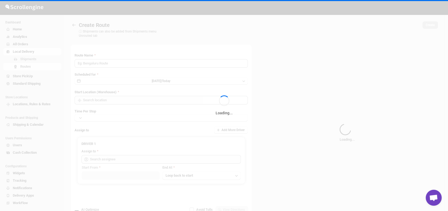
type input "Route - 17/09-0506"
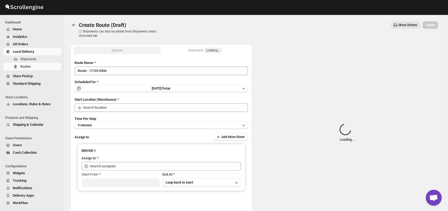
type input "DS01 [GEOGRAPHIC_DATA]"
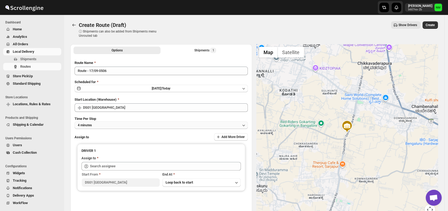
click at [134, 122] on button "4 minutes" at bounding box center [161, 124] width 173 height 7
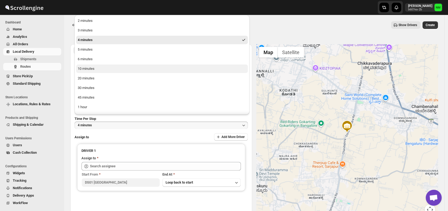
click at [94, 68] on div "10 minutes" at bounding box center [86, 68] width 17 height 5
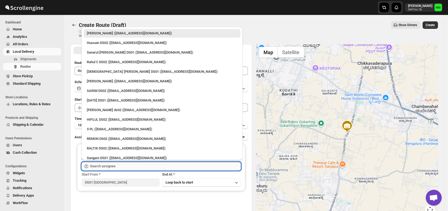
click at [117, 164] on input "text" at bounding box center [165, 166] width 151 height 9
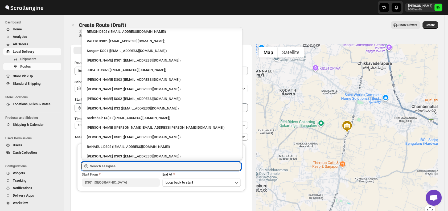
scroll to position [109, 0]
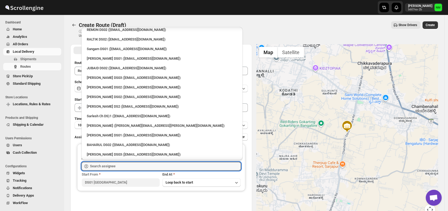
click at [107, 120] on li "Sanjay chetri (sanjay.chetri@home-run.co)" at bounding box center [161, 125] width 161 height 10
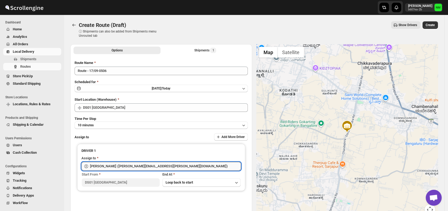
click at [161, 165] on input "Sanjay chetri (sanjay.chetri@home-run.co)" at bounding box center [165, 166] width 151 height 9
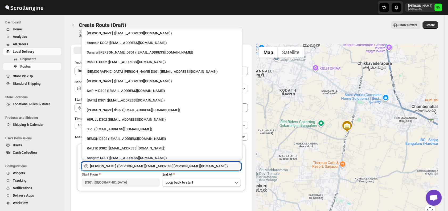
scroll to position [87, 0]
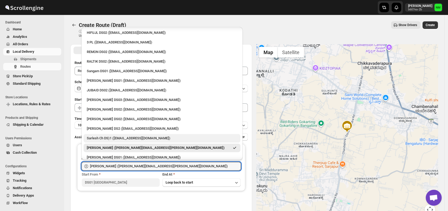
click at [136, 136] on div "Sarlesh Ch DS)1 (vinapi9521@jazipo.com)" at bounding box center [162, 138] width 150 height 5
type input "Sarlesh Ch DS)1 (vinapi9521@jazipo.com)"
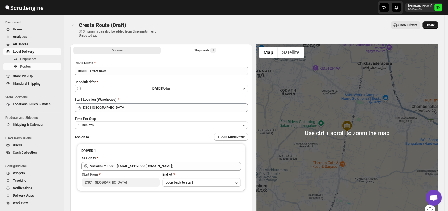
click at [435, 26] on span "Create" at bounding box center [430, 25] width 9 height 4
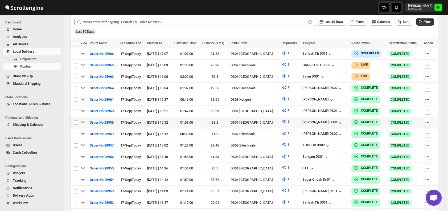
scroll to position [111, 0]
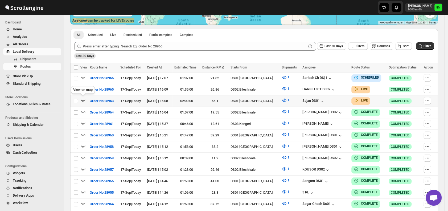
click at [83, 100] on icon "button" at bounding box center [83, 100] width 5 height 2
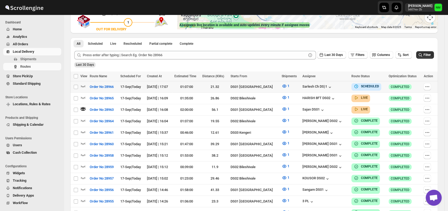
scroll to position [108, 0]
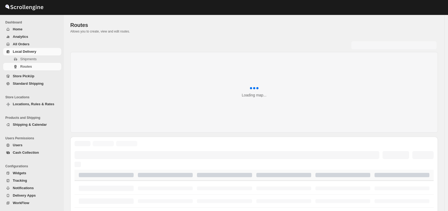
scroll to position [108, 0]
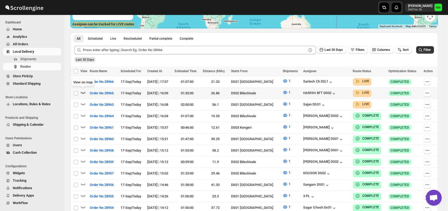
click at [83, 91] on icon "button" at bounding box center [82, 92] width 5 height 5
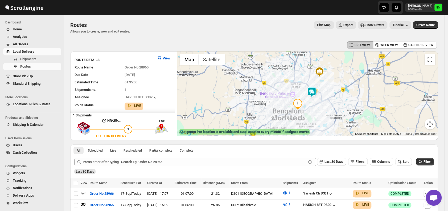
scroll to position [15, 0]
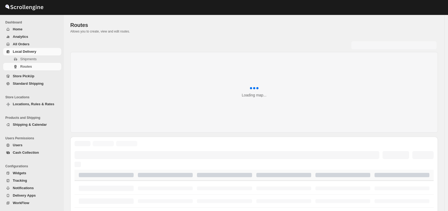
scroll to position [15, 0]
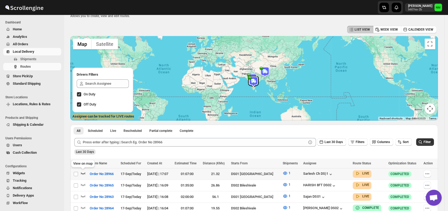
click at [83, 172] on icon "button" at bounding box center [82, 172] width 5 height 5
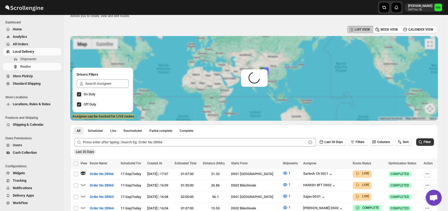
scroll to position [0, 0]
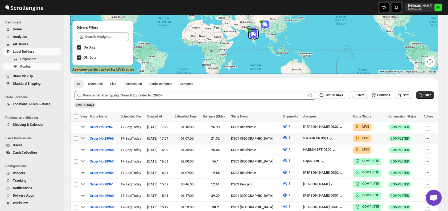
scroll to position [64, 0]
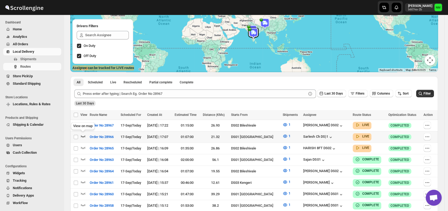
click at [83, 136] on icon "button" at bounding box center [83, 136] width 5 height 2
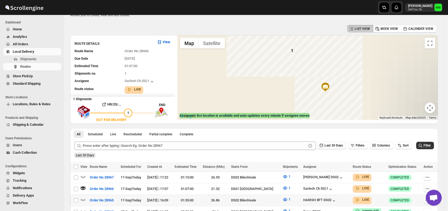
scroll to position [16, 0]
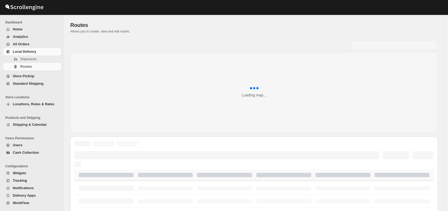
scroll to position [16, 0]
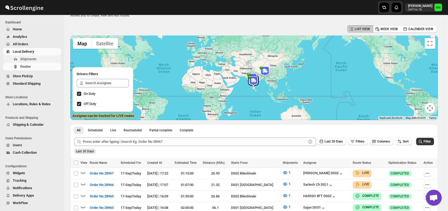
click at [30, 59] on span "Shipments" at bounding box center [28, 59] width 16 height 4
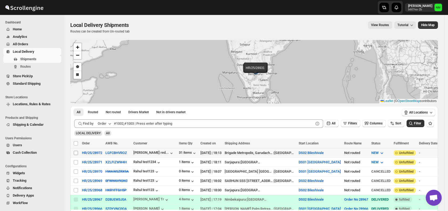
click at [76, 153] on input "Select shipment" at bounding box center [76, 153] width 4 height 4
checkbox input "true"
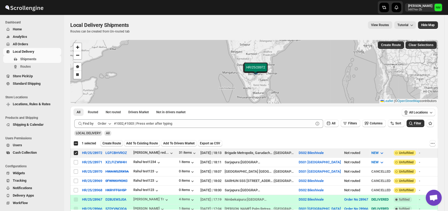
click at [107, 141] on span "Create Route" at bounding box center [112, 143] width 18 height 4
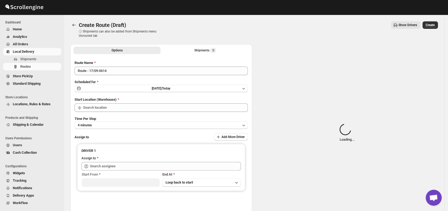
type input "DS02 Bileshivale"
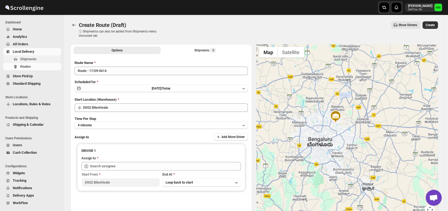
click at [42, 59] on span "Shipments" at bounding box center [40, 58] width 40 height 5
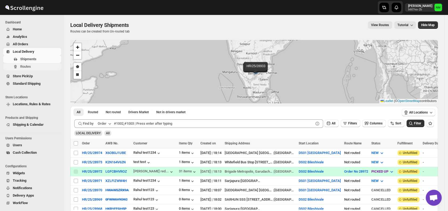
click at [30, 66] on span "Routes" at bounding box center [25, 66] width 11 height 4
